Goal: Check status: Check status

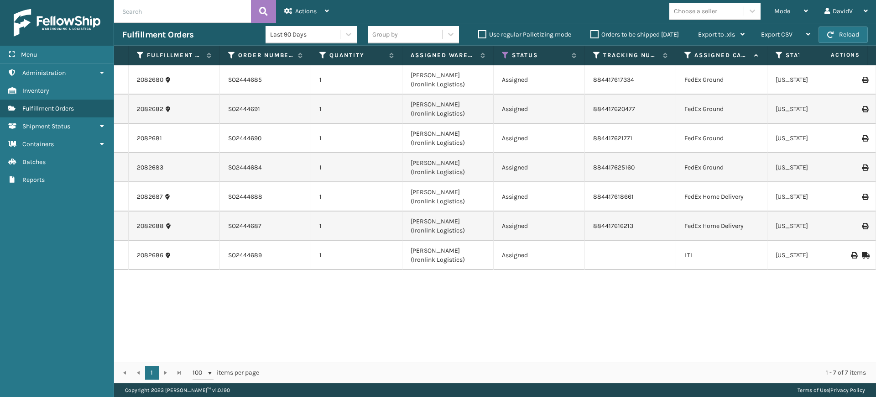
click at [596, 34] on label "Orders to be shipped [DATE]" at bounding box center [635, 35] width 89 height 8
click at [591, 34] on input "Orders to be shipped [DATE]" at bounding box center [591, 32] width 0 height 6
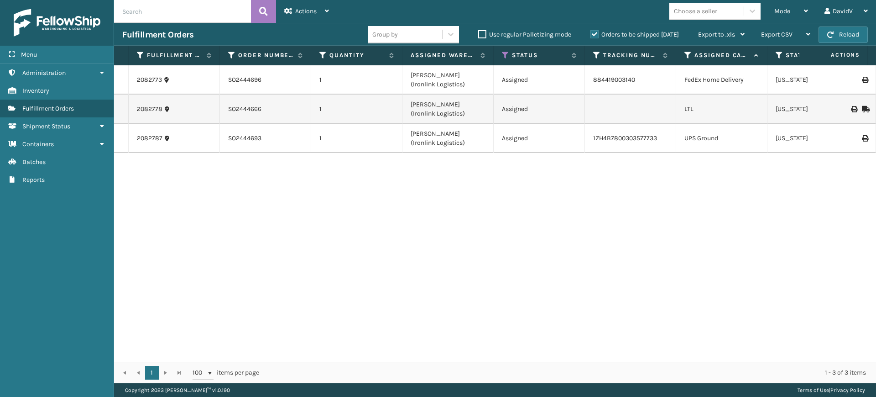
click at [596, 34] on label "Orders to be shipped [DATE]" at bounding box center [635, 35] width 89 height 8
click at [591, 34] on input "Orders to be shipped [DATE]" at bounding box center [591, 32] width 0 height 6
click at [596, 34] on label "Orders to be shipped [DATE]" at bounding box center [635, 35] width 89 height 8
click at [591, 34] on input "Orders to be shipped [DATE]" at bounding box center [591, 32] width 0 height 6
click at [598, 36] on label "Orders to be shipped [DATE]" at bounding box center [635, 35] width 89 height 8
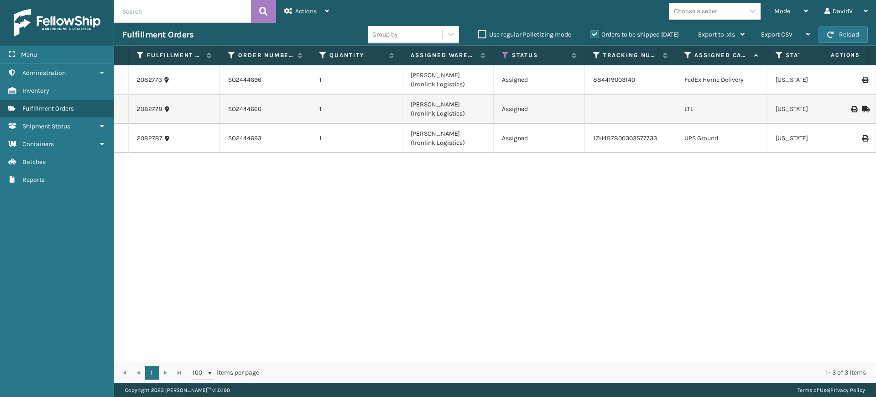
click at [591, 35] on input "Orders to be shipped [DATE]" at bounding box center [591, 32] width 0 height 6
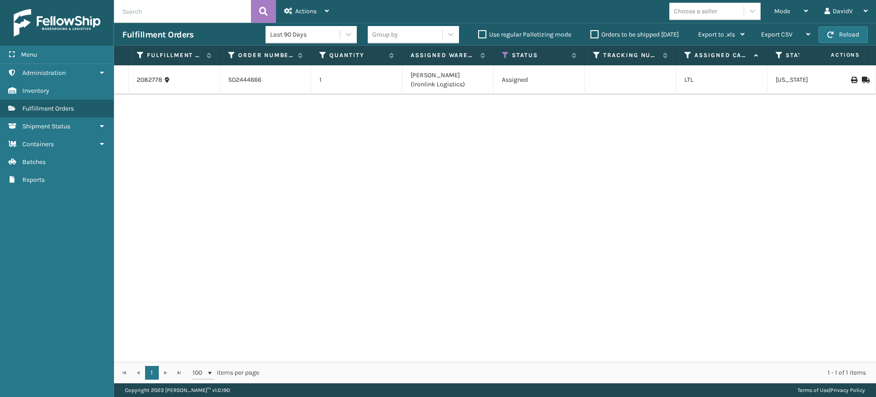
click at [598, 36] on label "Orders to be shipped [DATE]" at bounding box center [635, 35] width 89 height 8
click at [591, 35] on input "Orders to be shipped [DATE]" at bounding box center [591, 32] width 0 height 6
click at [597, 32] on label "Orders to be shipped [DATE]" at bounding box center [635, 35] width 89 height 8
click at [591, 32] on input "Orders to be shipped [DATE]" at bounding box center [591, 32] width 0 height 6
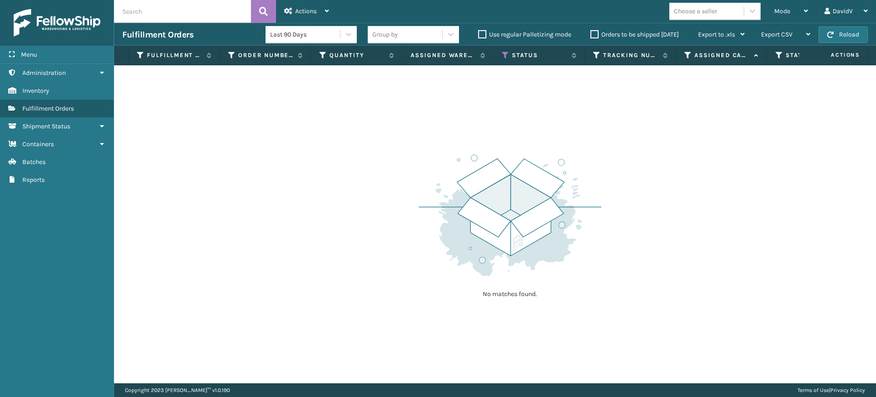
click at [597, 32] on label "Orders to be shipped [DATE]" at bounding box center [635, 35] width 89 height 8
click at [591, 32] on input "Orders to be shipped [DATE]" at bounding box center [591, 32] width 0 height 6
click at [594, 35] on label "Orders to be shipped [DATE]" at bounding box center [635, 35] width 89 height 8
click at [591, 35] on input "Orders to be shipped [DATE]" at bounding box center [591, 32] width 0 height 6
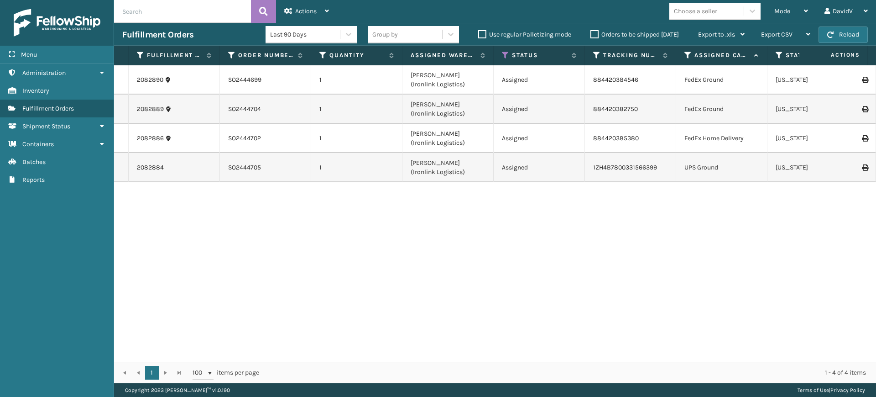
click at [594, 35] on label "Orders to be shipped [DATE]" at bounding box center [635, 35] width 89 height 8
click at [591, 35] on input "Orders to be shipped [DATE]" at bounding box center [591, 32] width 0 height 6
click at [593, 33] on label "Orders to be shipped [DATE]" at bounding box center [635, 35] width 89 height 8
click at [591, 33] on input "Orders to be shipped [DATE]" at bounding box center [591, 32] width 0 height 6
click at [593, 33] on label "Orders to be shipped [DATE]" at bounding box center [635, 35] width 89 height 8
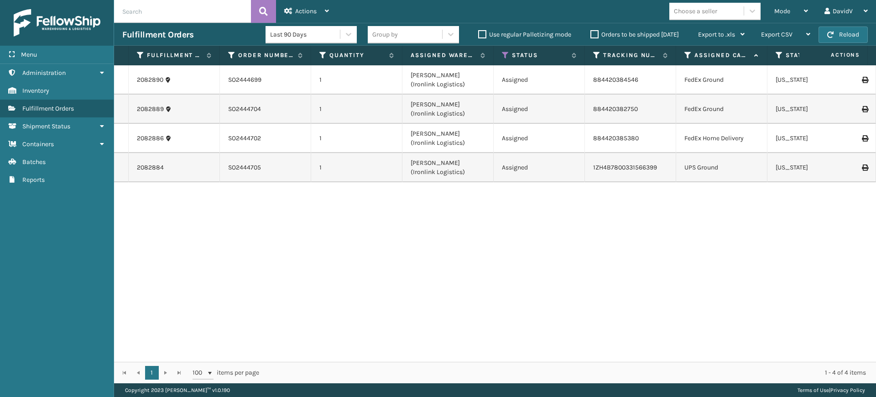
click at [591, 33] on input "Orders to be shipped [DATE]" at bounding box center [591, 32] width 0 height 6
click at [595, 31] on label "Orders to be shipped [DATE]" at bounding box center [635, 35] width 89 height 8
click at [591, 31] on input "Orders to be shipped [DATE]" at bounding box center [591, 32] width 0 height 6
click at [595, 31] on label "Orders to be shipped [DATE]" at bounding box center [635, 35] width 89 height 8
click at [591, 31] on input "Orders to be shipped [DATE]" at bounding box center [591, 32] width 0 height 6
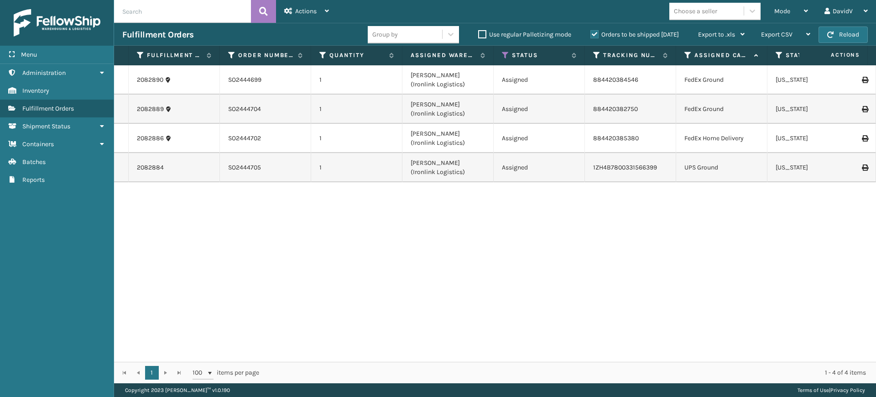
click at [595, 35] on label "Orders to be shipped [DATE]" at bounding box center [635, 35] width 89 height 8
click at [591, 35] on input "Orders to be shipped [DATE]" at bounding box center [591, 32] width 0 height 6
click at [594, 35] on label "Orders to be shipped [DATE]" at bounding box center [635, 35] width 89 height 8
click at [591, 35] on input "Orders to be shipped [DATE]" at bounding box center [591, 32] width 0 height 6
click at [594, 35] on label "Orders to be shipped [DATE]" at bounding box center [635, 35] width 89 height 8
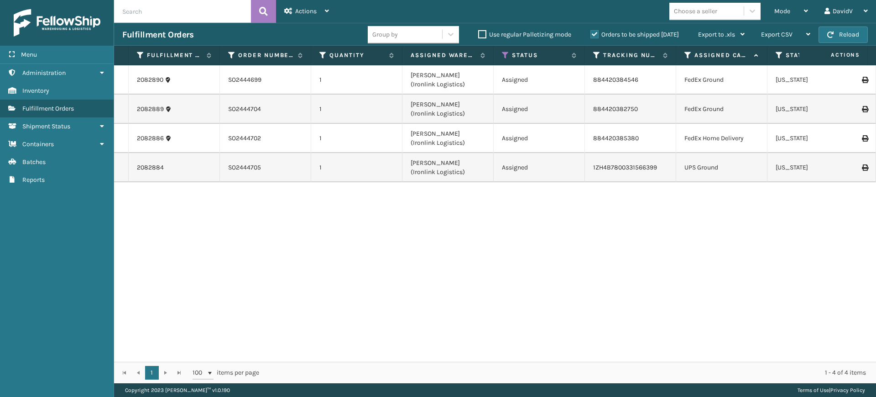
click at [591, 35] on input "Orders to be shipped [DATE]" at bounding box center [591, 32] width 0 height 6
